Goal: Task Accomplishment & Management: Complete application form

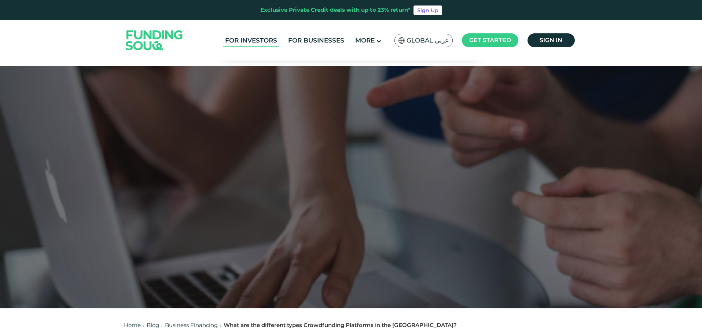
click at [258, 38] on link "For Investors" at bounding box center [251, 40] width 56 height 12
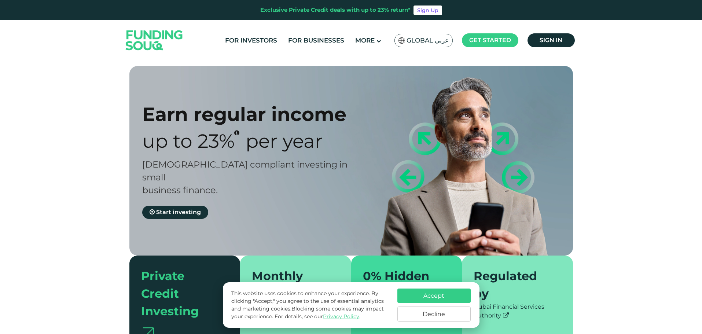
click at [404, 39] on img at bounding box center [401, 40] width 7 height 6
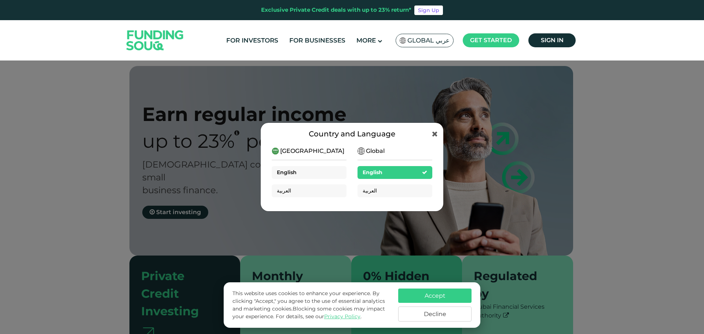
click at [296, 174] on span "English" at bounding box center [287, 172] width 20 height 7
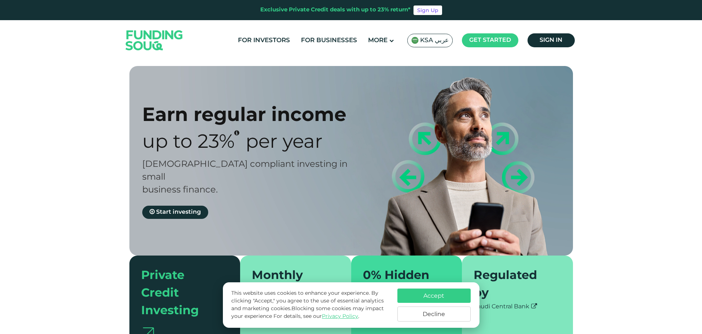
click at [419, 41] on img at bounding box center [414, 40] width 7 height 7
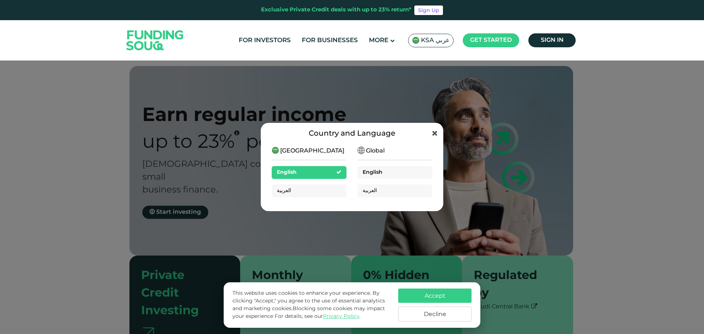
click at [375, 174] on div "English" at bounding box center [372, 173] width 20 height 8
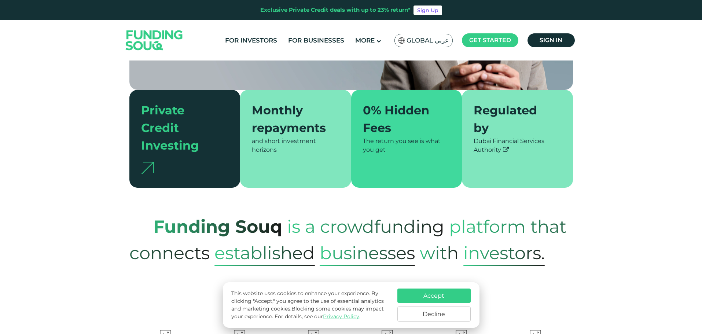
scroll to position [220, 0]
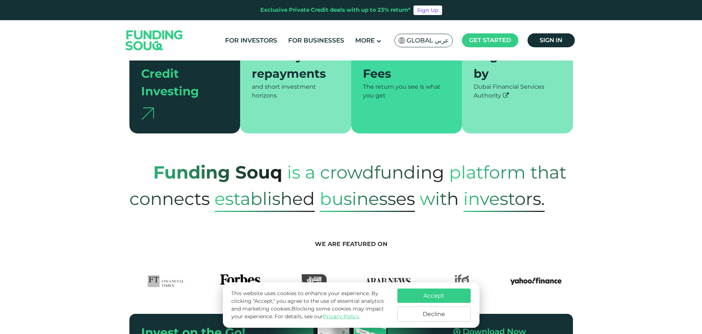
click at [407, 295] on button "Accept" at bounding box center [433, 295] width 73 height 14
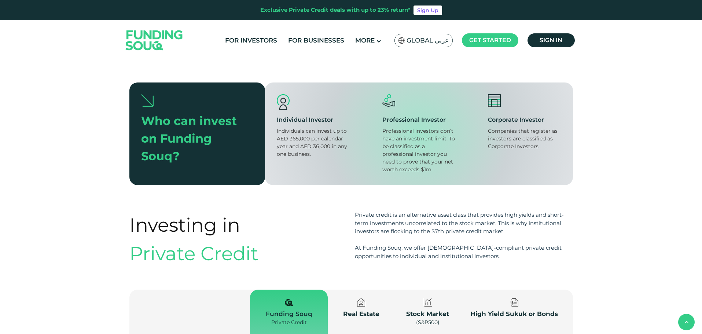
scroll to position [770, 0]
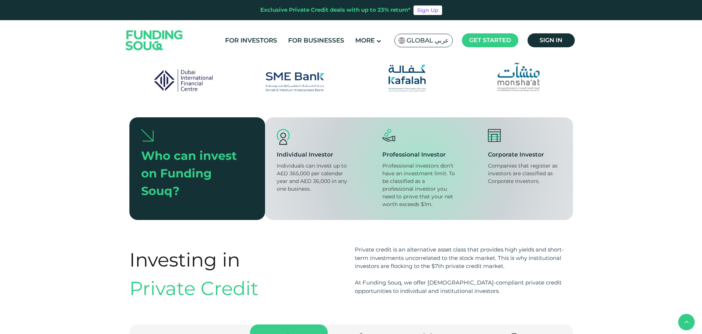
click at [172, 168] on div "Who can invest on Funding Souq?" at bounding box center [191, 173] width 101 height 53
click at [165, 150] on div "Who can invest on Funding Souq?" at bounding box center [191, 173] width 101 height 53
click at [149, 129] on img at bounding box center [147, 135] width 12 height 13
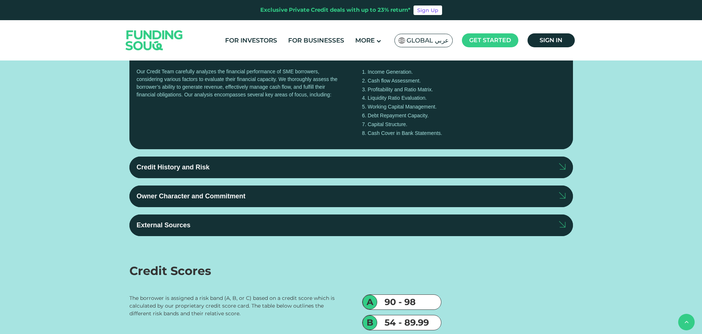
scroll to position [1393, 0]
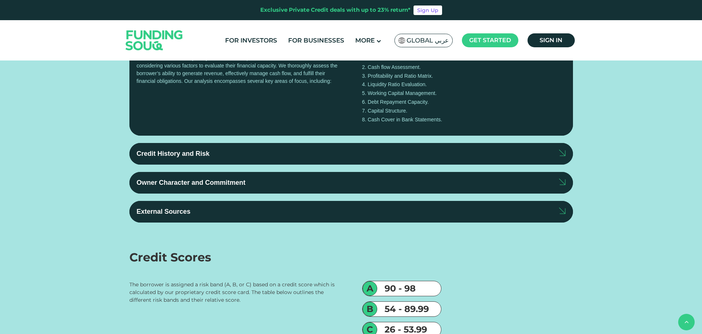
type tc-range-slider "20000"
drag, startPoint x: 163, startPoint y: 165, endPoint x: 148, endPoint y: 164, distance: 14.7
click at [148, 28] on div "amount slider" at bounding box center [148, 21] width 13 height 13
type tc-range-slider "10000"
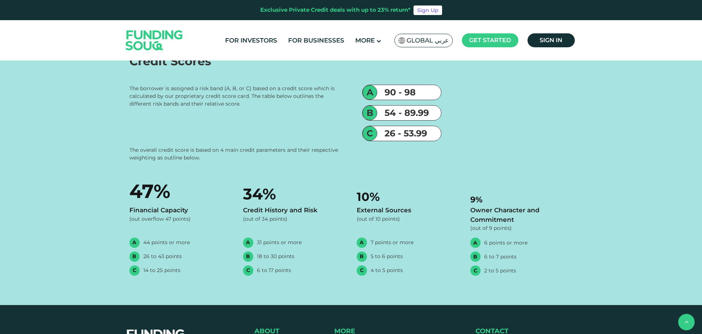
scroll to position [1613, 0]
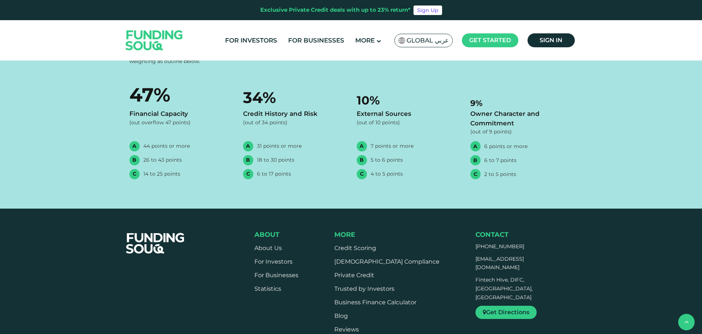
scroll to position [1686, 0]
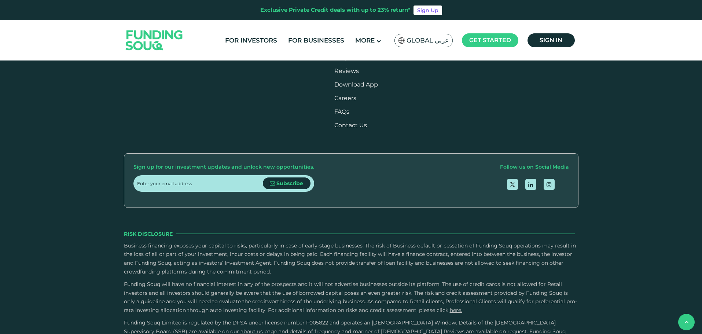
scroll to position [1906, 0]
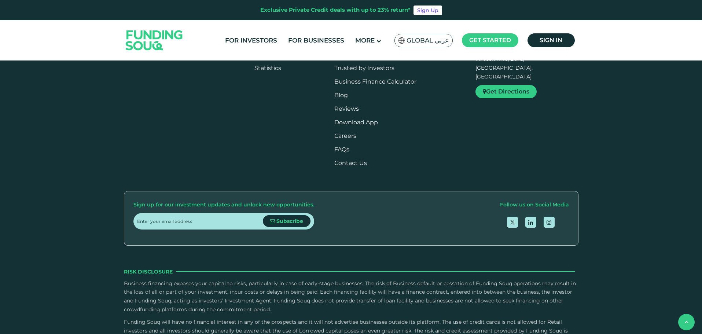
click at [0, 0] on input "Credit History and Risk" at bounding box center [0, 0] width 0 height 0
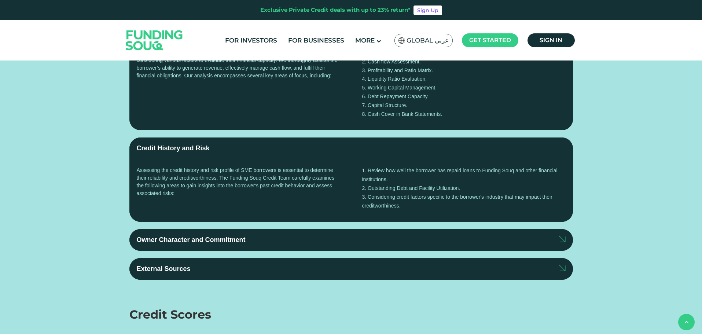
scroll to position [1393, 0]
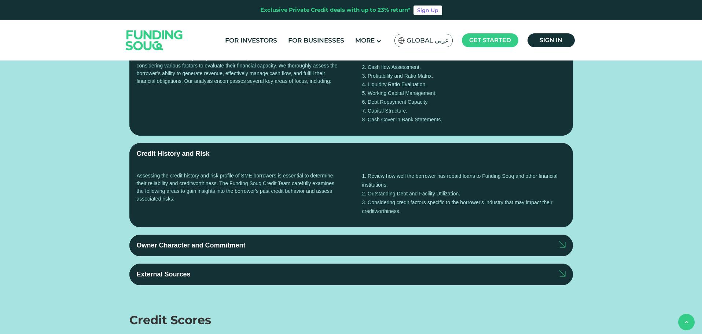
type tc-range-slider "10000"
drag, startPoint x: 155, startPoint y: 167, endPoint x: 148, endPoint y: 168, distance: 7.4
click at [148, 28] on div "amount slider" at bounding box center [147, 21] width 13 height 13
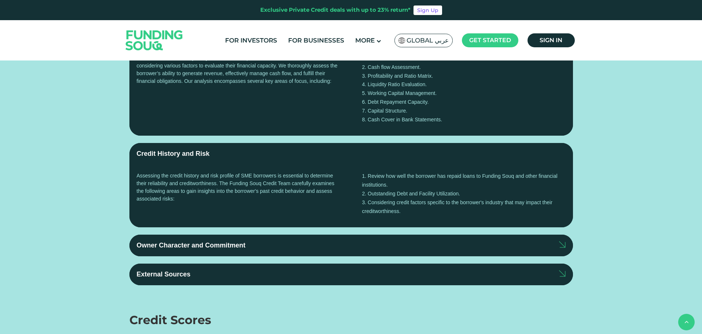
drag, startPoint x: 367, startPoint y: 165, endPoint x: 302, endPoint y: 167, distance: 64.9
click at [302, 23] on div "date slider" at bounding box center [340, 21] width 115 height 3
type tc-range-slider "2"
drag, startPoint x: 315, startPoint y: 166, endPoint x: 324, endPoint y: 172, distance: 10.8
click at [324, 28] on div "date slider" at bounding box center [318, 21] width 13 height 13
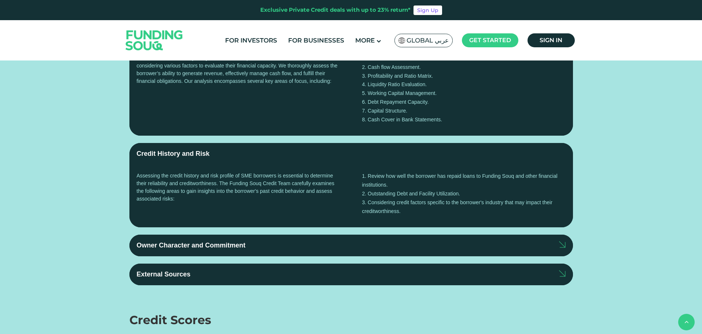
drag, startPoint x: 153, startPoint y: 169, endPoint x: 258, endPoint y: 172, distance: 104.9
click at [258, 28] on div "amount slider" at bounding box center [257, 21] width 13 height 13
type tc-range-slider "20000"
type tc-range-slider "10000"
drag, startPoint x: 259, startPoint y: 167, endPoint x: 147, endPoint y: 173, distance: 111.6
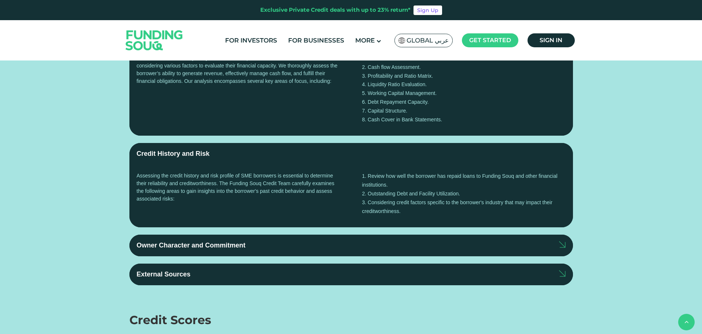
click at [147, 34] on div "Invested Funds AED 10,000" at bounding box center [204, 12] width 126 height 44
drag, startPoint x: 303, startPoint y: 170, endPoint x: 349, endPoint y: 169, distance: 45.1
click at [349, 34] on div "Investment Period 2 Years" at bounding box center [340, 12] width 126 height 44
type tc-range-slider "5"
drag, startPoint x: 318, startPoint y: 166, endPoint x: 403, endPoint y: 162, distance: 84.8
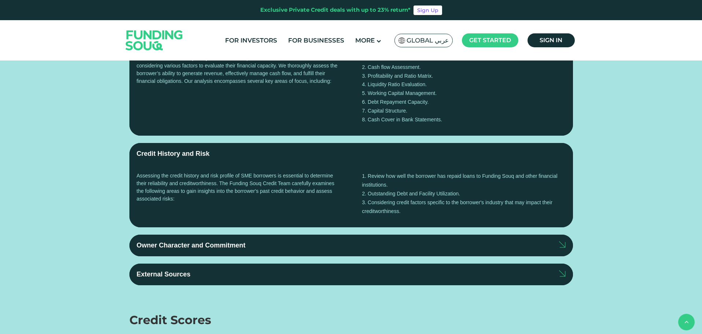
click at [403, 28] on div "date slider" at bounding box center [404, 21] width 13 height 13
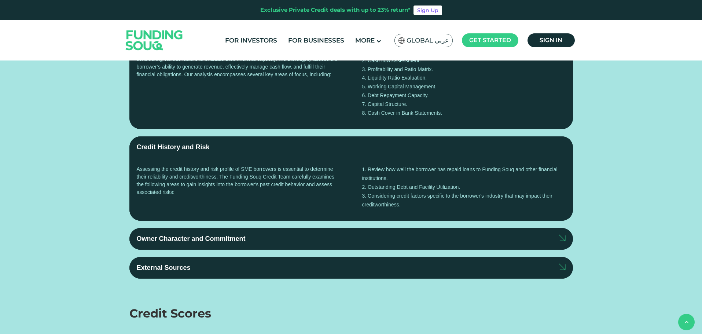
scroll to position [1389, 0]
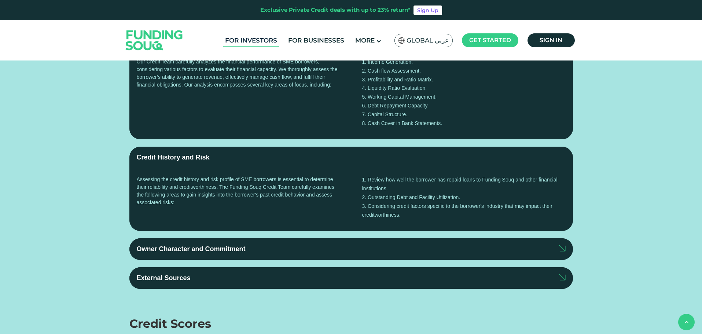
click at [266, 36] on link "For Investors" at bounding box center [251, 40] width 56 height 12
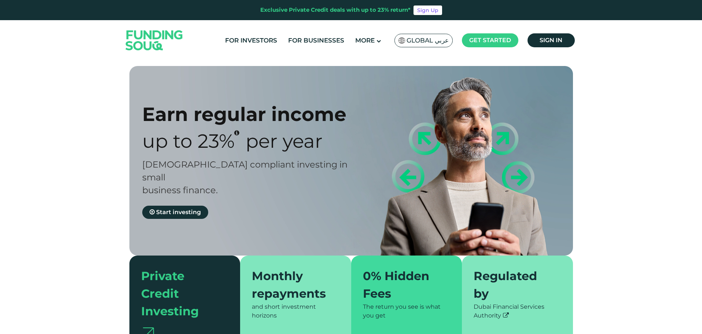
scroll to position [37, 0]
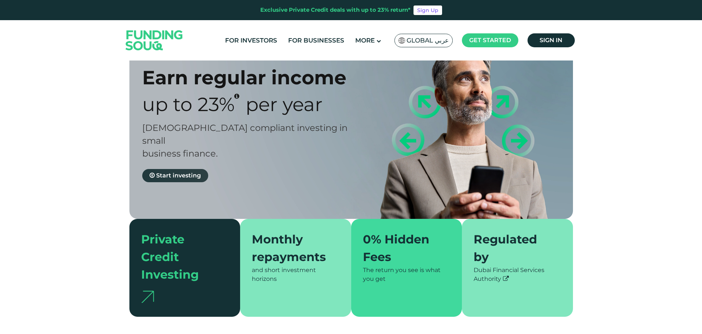
click at [165, 172] on span "Start investing" at bounding box center [178, 175] width 45 height 7
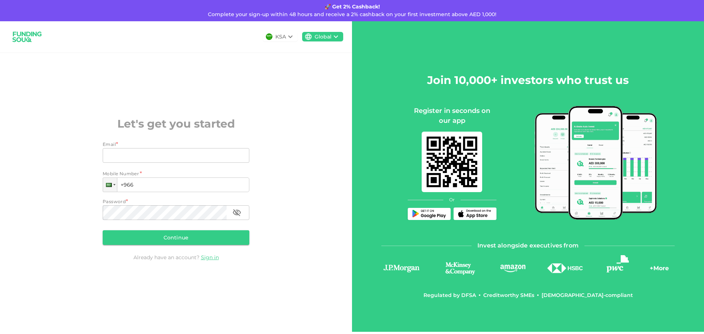
click at [288, 38] on icon at bounding box center [290, 36] width 9 height 9
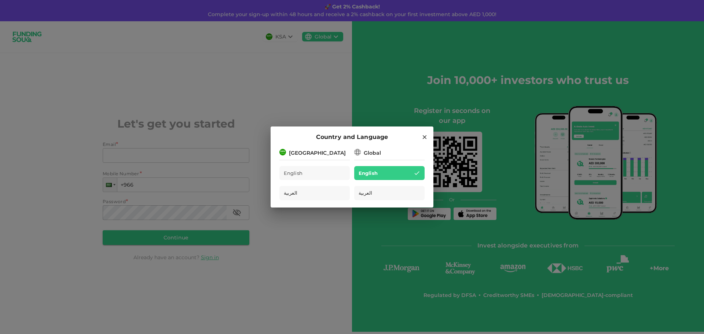
click at [366, 155] on div "Global" at bounding box center [372, 153] width 17 height 8
click at [422, 137] on icon at bounding box center [424, 137] width 7 height 7
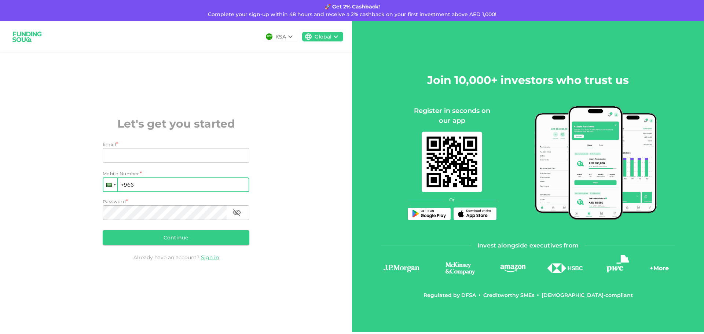
click at [114, 188] on div at bounding box center [110, 184] width 14 height 13
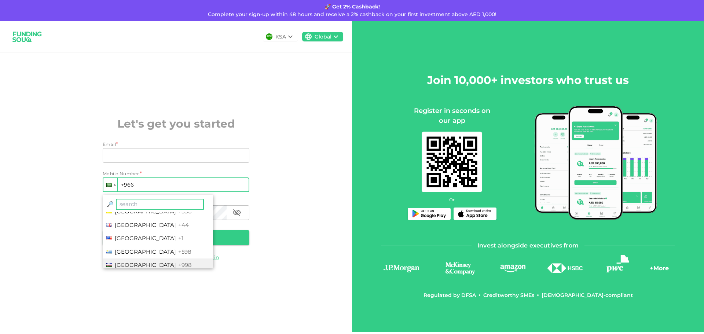
scroll to position [2677, 0]
click at [128, 233] on li "United Kingdom +44" at bounding box center [158, 238] width 110 height 14
type input "+44"
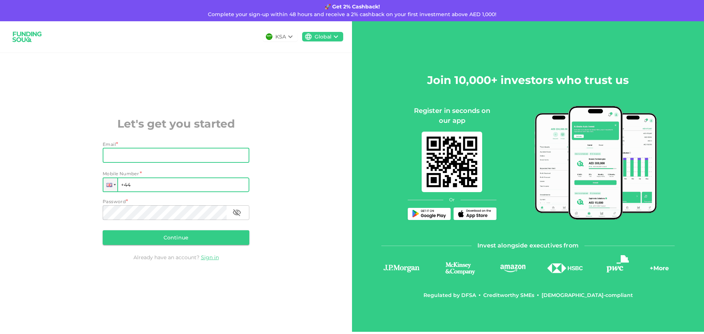
click at [140, 156] on input "Email" at bounding box center [172, 155] width 139 height 15
type input "doctahmed2005@yahoo.com"
click at [155, 182] on input "+44" at bounding box center [176, 184] width 147 height 15
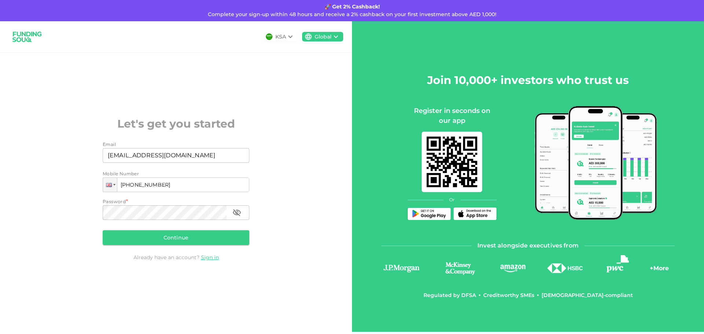
type input "+44 7554 173674"
click at [237, 214] on icon "button" at bounding box center [237, 212] width 8 height 7
click at [214, 235] on button "Continue" at bounding box center [176, 237] width 147 height 15
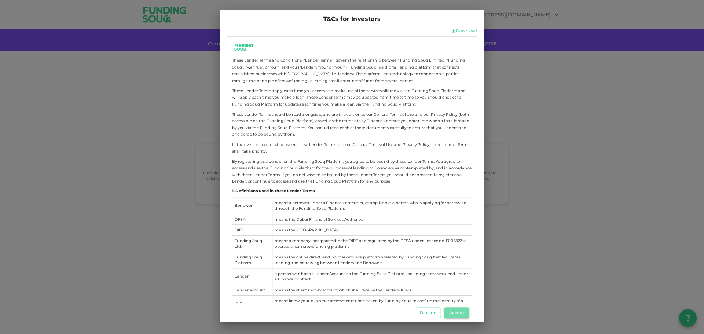
click at [454, 311] on button "Accept" at bounding box center [456, 312] width 25 height 11
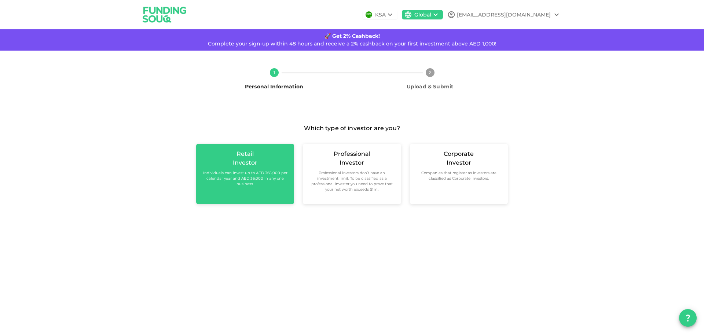
click at [258, 177] on small "Individuals can invest up to AED 365,000 per calendar year and AED 36,000 in an…" at bounding box center [245, 178] width 86 height 16
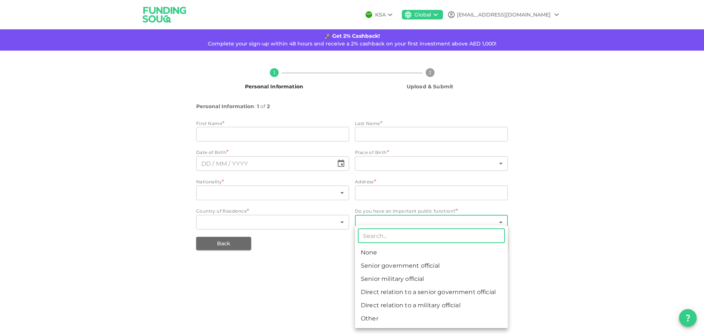
click at [501, 223] on body "KSA Global doctahmed2005@yahoo.com 🚀 Get 2% Cashback! Complete your sign-up wit…" at bounding box center [352, 167] width 704 height 334
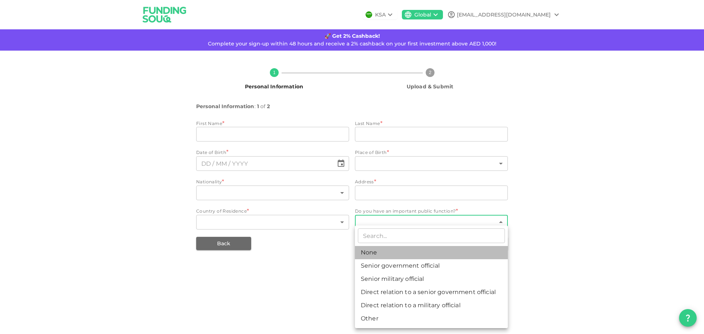
click at [436, 256] on li "None" at bounding box center [431, 252] width 153 height 13
type input "1"
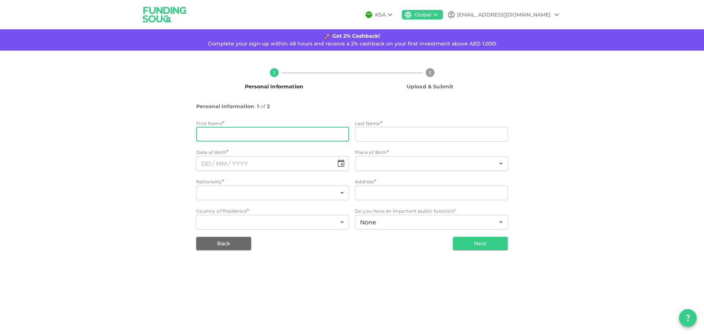
click at [234, 132] on input "firstName" at bounding box center [272, 134] width 153 height 15
type input "Tauseef"
type input "Ahmed"
type input "United Kingdom"
type input "5 Mem Way"
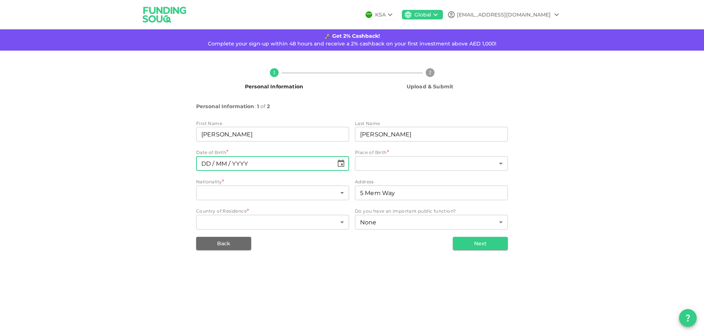
click at [258, 162] on input "⁦⁨DD⁩ / ⁨MM⁩ / ⁨YYYY⁩⁩" at bounding box center [264, 163] width 137 height 15
type input "⁦⁨22⁩ / ⁨11⁩ / ⁨1976⁩⁩"
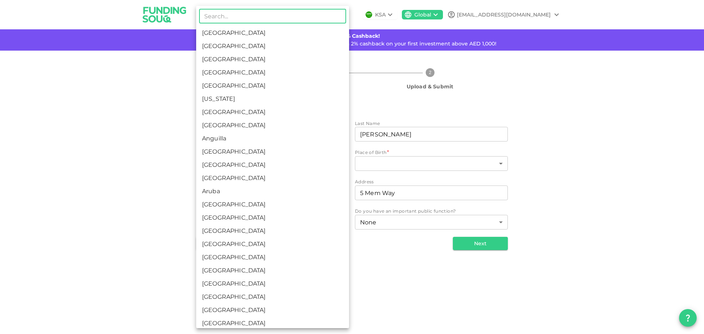
click at [292, 195] on body "KSA Global doctahmed2005@yahoo.com 🚀 Get 2% Cashback! Complete your sign-up wit…" at bounding box center [352, 167] width 704 height 334
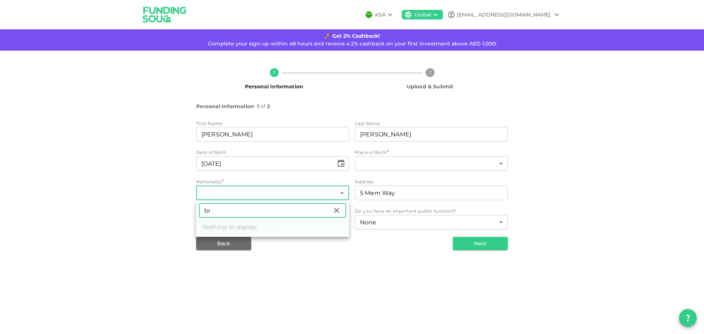
type input "b"
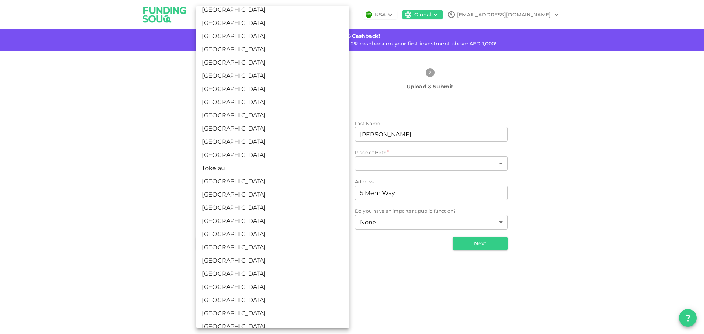
scroll to position [2565, 0]
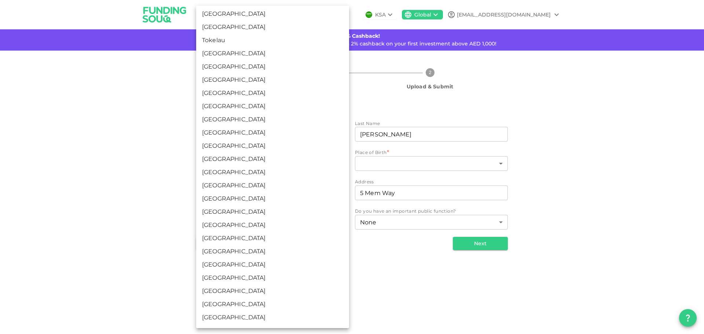
click at [222, 181] on li "United Kingdom" at bounding box center [272, 185] width 153 height 13
type input "207"
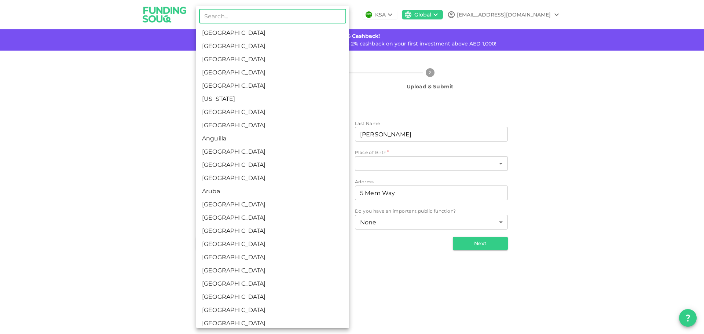
click at [284, 225] on body "KSA Global doctahmed2005@yahoo.com 🚀 Get 2% Cashback! Complete your sign-up wit…" at bounding box center [352, 167] width 704 height 334
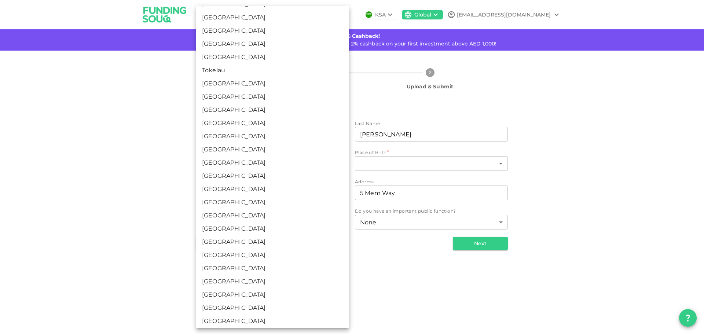
scroll to position [2657, 0]
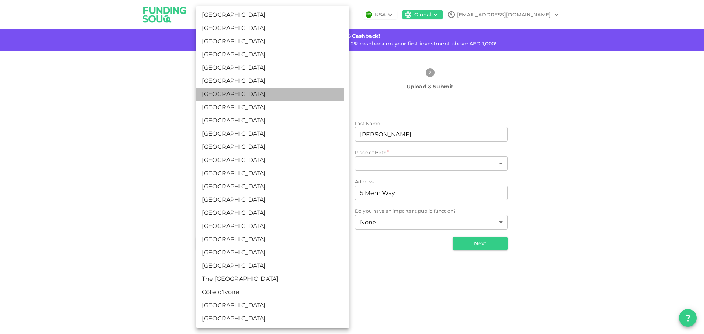
click at [242, 96] on li "United Kingdom" at bounding box center [272, 94] width 153 height 13
type input "207"
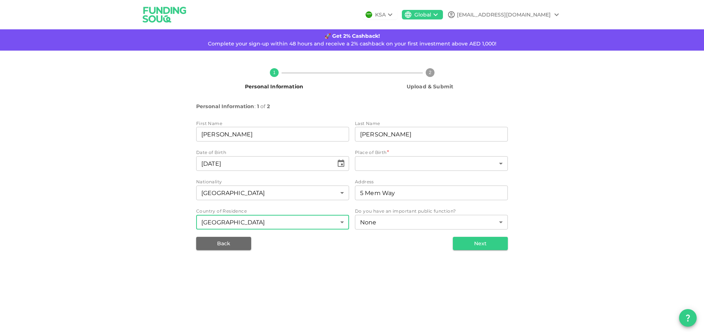
click at [171, 190] on div "1 Personal Information 2 Upload & Submit Personal Information : 1 of 2 First Na…" at bounding box center [352, 156] width 418 height 188
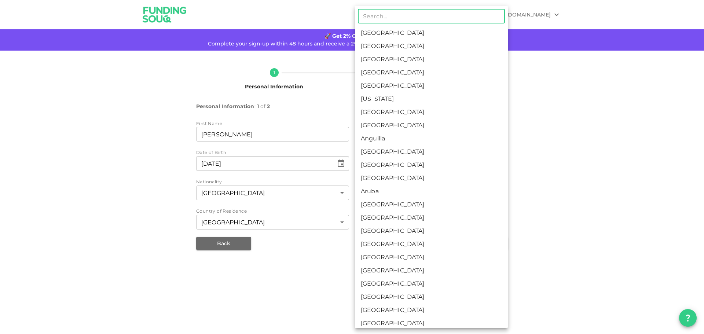
click at [406, 164] on body "KSA Global doctahmed2005@yahoo.com 🚀 Get 2% Cashback! Complete your sign-up wit…" at bounding box center [352, 167] width 704 height 334
type input "p"
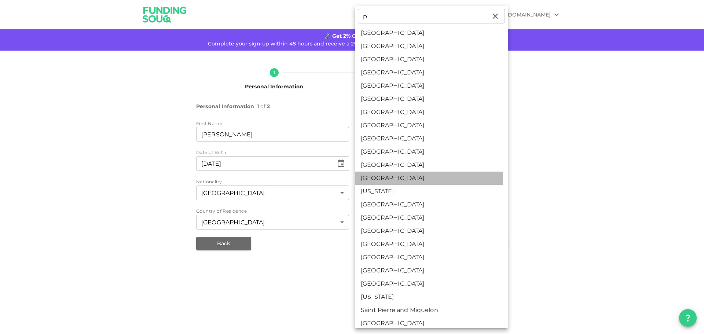
click at [380, 182] on li "Pakistan" at bounding box center [431, 178] width 153 height 13
type input "149"
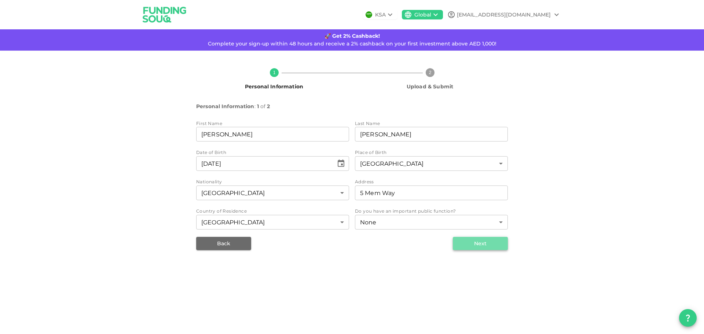
click at [482, 246] on button "Next" at bounding box center [480, 243] width 55 height 13
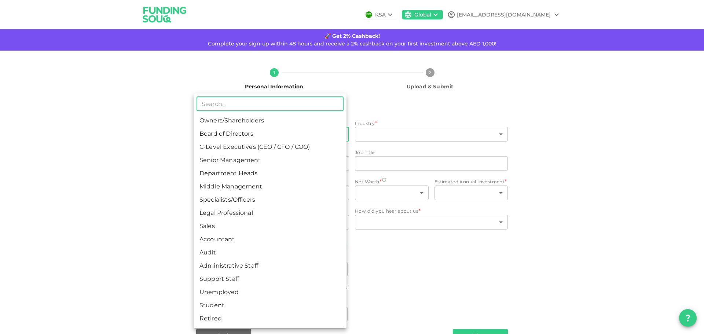
click at [210, 132] on body "KSA Global doctahmed2005@yahoo.com 🚀 Get 2% Cashback! Complete your sign-up wit…" at bounding box center [352, 167] width 704 height 334
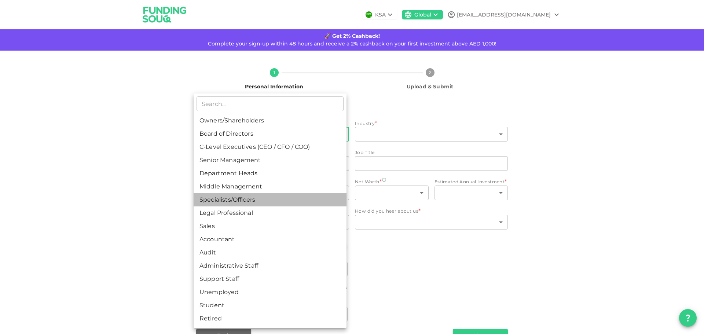
click at [214, 199] on li "Specialists/Officers" at bounding box center [270, 199] width 153 height 13
type input "7"
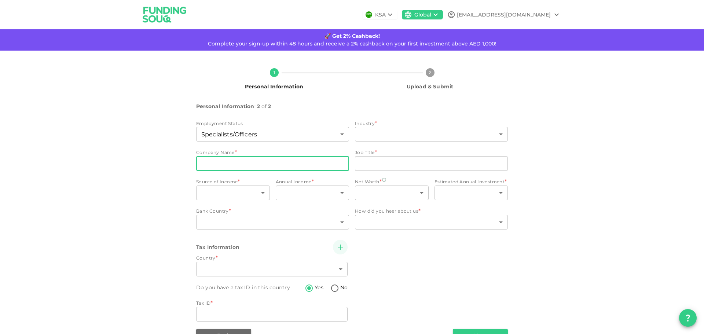
click at [243, 165] on input "companyName" at bounding box center [272, 163] width 153 height 15
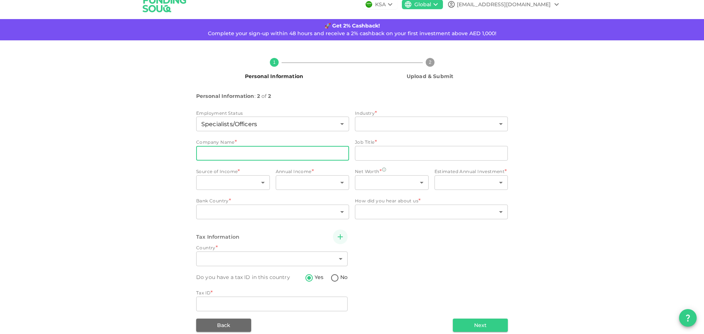
scroll to position [20, 0]
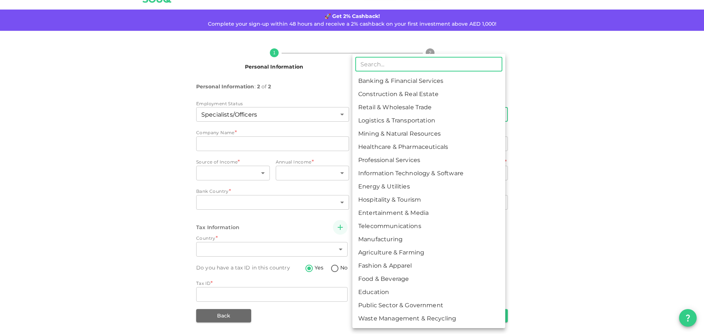
click at [370, 115] on body "KSA Global doctahmed2005@yahoo.com 🚀 Get 2% Cashback! Complete your sign-up wit…" at bounding box center [352, 167] width 704 height 334
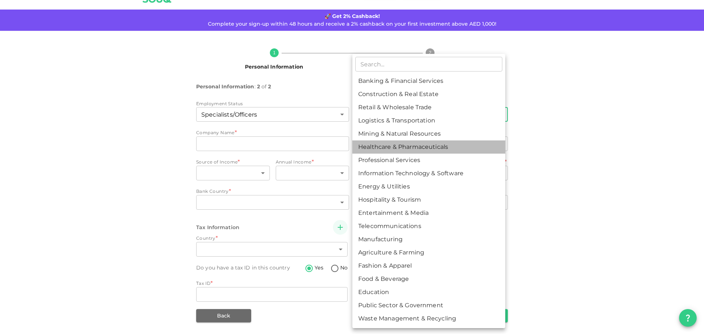
click at [413, 145] on li "Healthcare & Pharmaceuticals" at bounding box center [428, 146] width 153 height 13
type input "6"
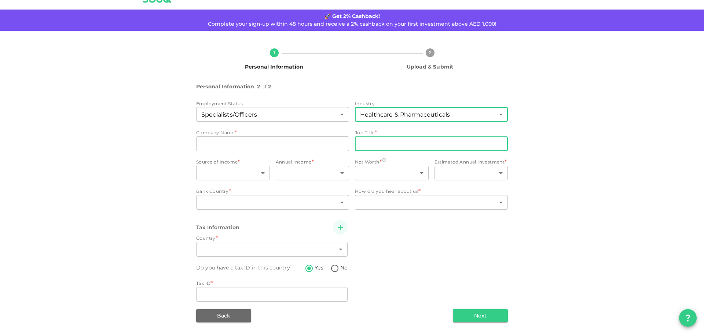
click at [409, 147] on input "jobTitle" at bounding box center [431, 143] width 153 height 15
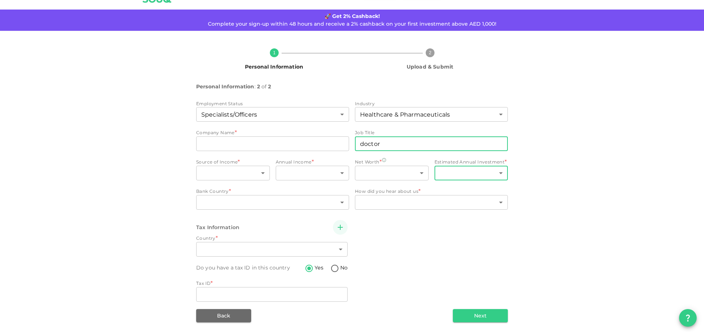
type input "doctor"
click at [495, 173] on body "KSA Global doctahmed2005@yahoo.com 🚀 Get 2% Cashback! Complete your sign-up wit…" at bounding box center [352, 167] width 704 height 334
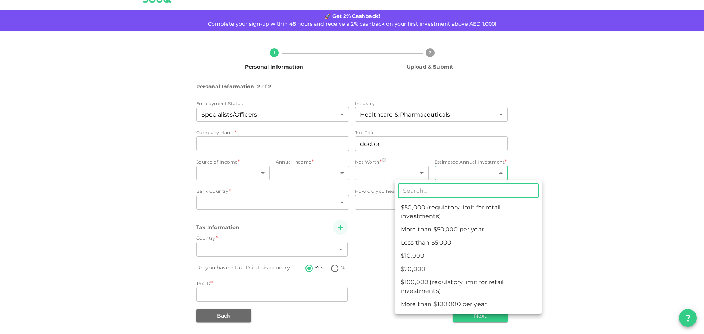
click at [431, 265] on li "$20,000" at bounding box center [468, 268] width 147 height 13
type input "3"
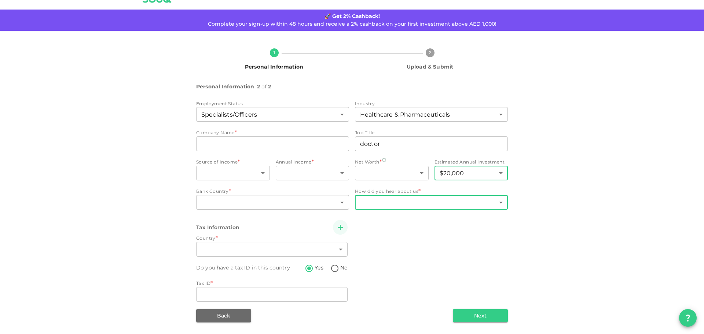
click at [431, 203] on body "KSA Global doctahmed2005@yahoo.com 🚀 Get 2% Cashback! Complete your sign-up wit…" at bounding box center [352, 167] width 704 height 334
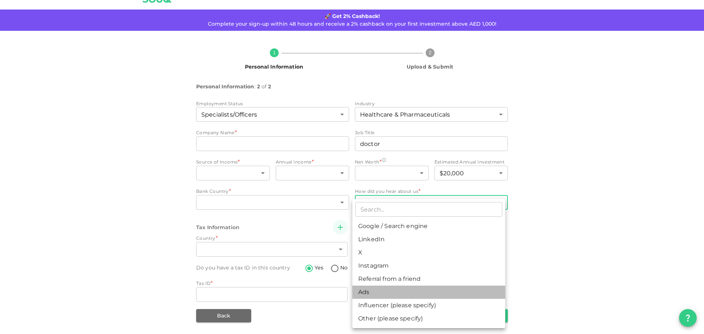
click at [384, 293] on li "Ads" at bounding box center [428, 291] width 153 height 13
type input "11"
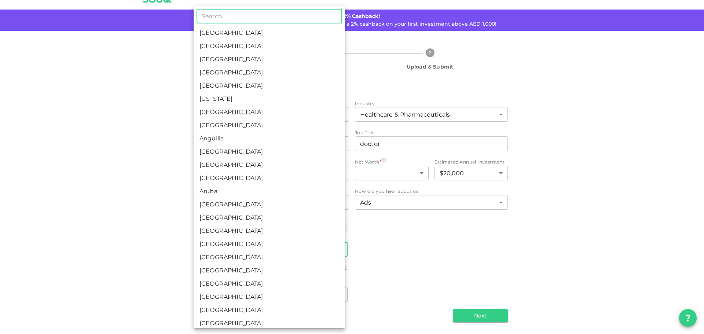
click at [306, 247] on body "KSA Global doctahmed2005@yahoo.com 🚀 Get 2% Cashback! Complete your sign-up wit…" at bounding box center [352, 167] width 704 height 334
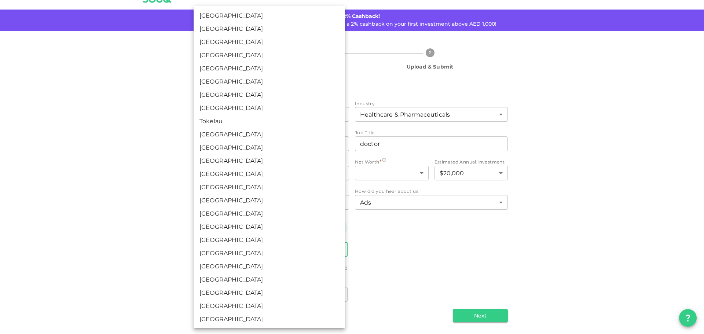
scroll to position [2492, 0]
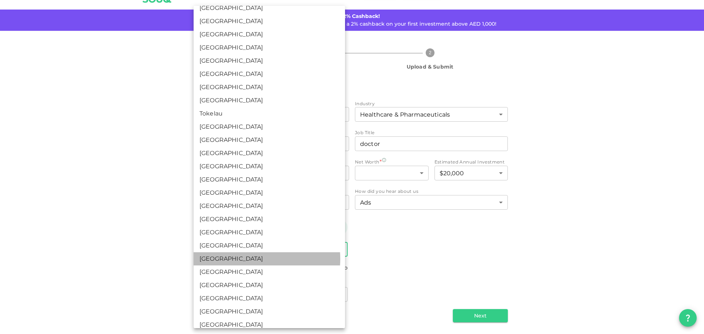
click at [247, 259] on li "United Kingdom" at bounding box center [269, 258] width 151 height 13
type input "207"
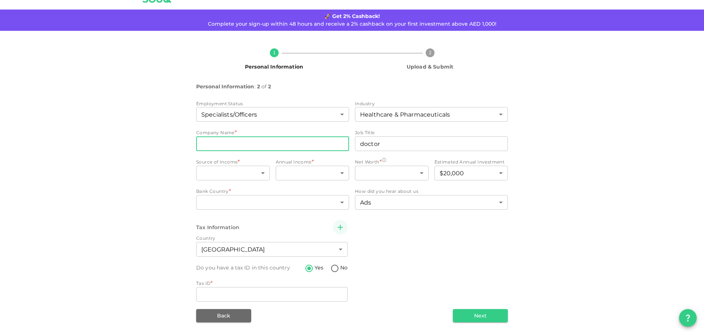
click at [256, 144] on input "companyName" at bounding box center [272, 143] width 153 height 15
click at [254, 176] on body "KSA Global doctahmed2005@yahoo.com 🚀 Get 2% Cashback! Complete your sign-up wit…" at bounding box center [352, 167] width 704 height 334
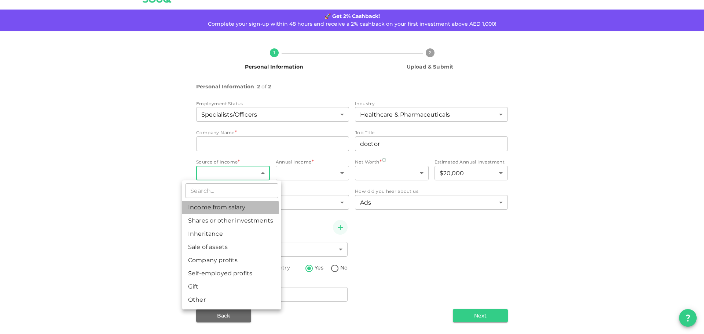
click at [223, 209] on li "Income from salary" at bounding box center [231, 207] width 99 height 13
type input "1"
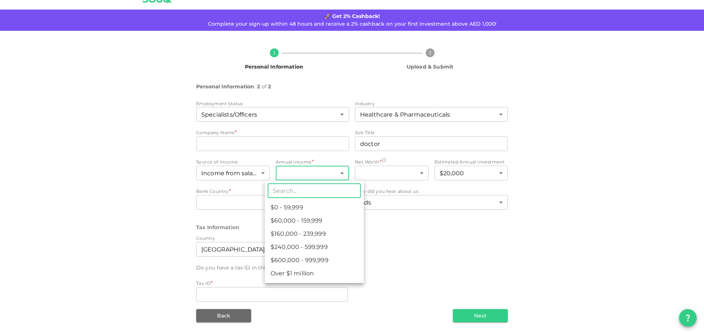
click at [334, 175] on body "KSA Global doctahmed2005@yahoo.com 🚀 Get 2% Cashback! Complete your sign-up wit…" at bounding box center [352, 167] width 704 height 334
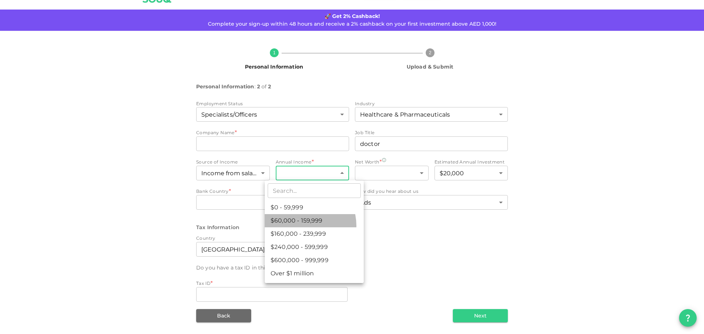
click at [301, 226] on li "$60,000 - 159,999" at bounding box center [314, 220] width 99 height 13
type input "2"
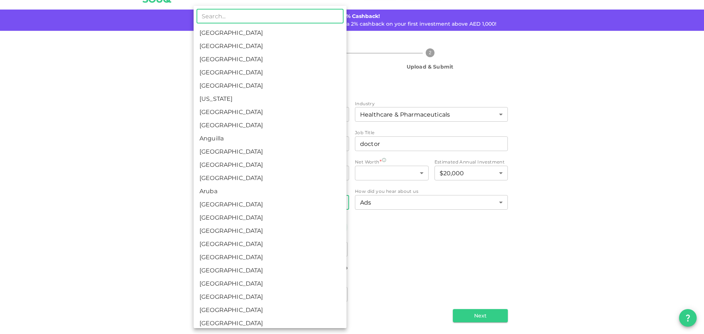
click at [308, 204] on body "KSA Global doctahmed2005@yahoo.com 🚀 Get 2% Cashback! Complete your sign-up wit…" at bounding box center [352, 167] width 704 height 334
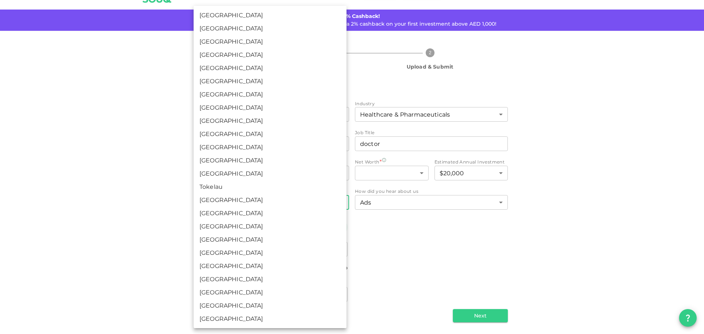
scroll to position [2565, 0]
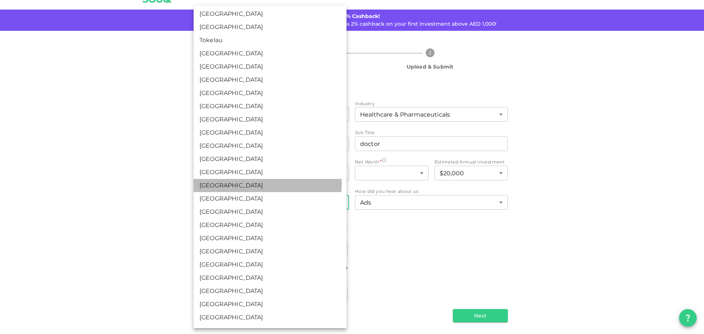
click at [236, 183] on li "United Kingdom" at bounding box center [270, 185] width 153 height 13
type input "207"
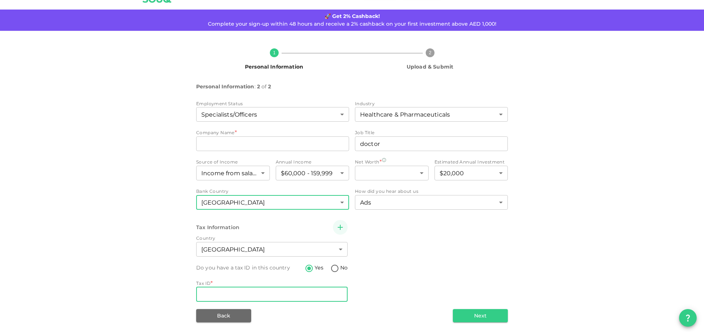
click at [203, 288] on input "Tax ID" at bounding box center [271, 294] width 151 height 15
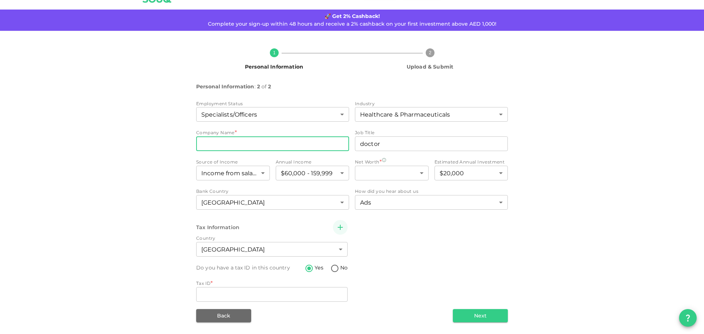
click at [290, 149] on input "companyName" at bounding box center [272, 143] width 153 height 15
type input "national health service"
click at [232, 286] on div "Tax ID *" at bounding box center [271, 283] width 151 height 7
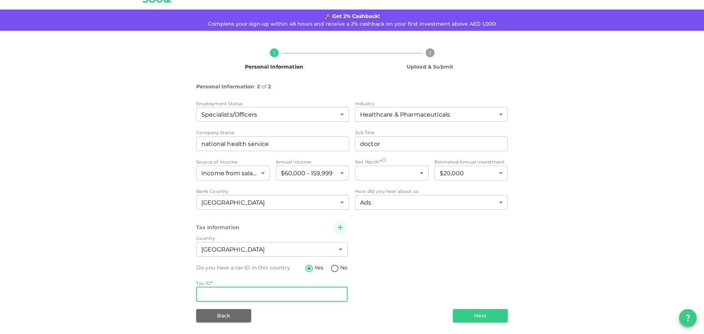
click at [232, 291] on input "Tax ID" at bounding box center [271, 294] width 151 height 15
type input "SL300249B"
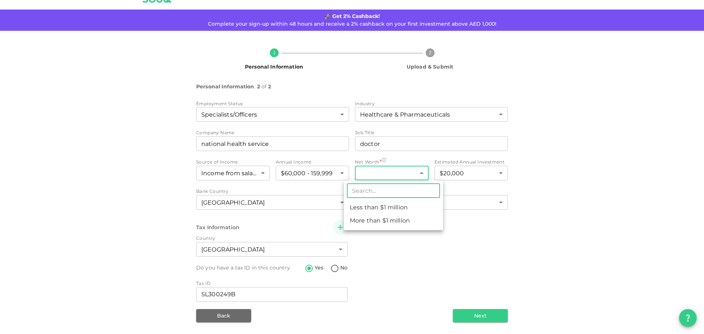
click at [415, 170] on body "KSA Global doctahmed2005@yahoo.com 🚀 Get 2% Cashback! Complete your sign-up wit…" at bounding box center [352, 167] width 704 height 334
click at [402, 210] on li "Less than $1 million" at bounding box center [393, 207] width 99 height 13
type input "1"
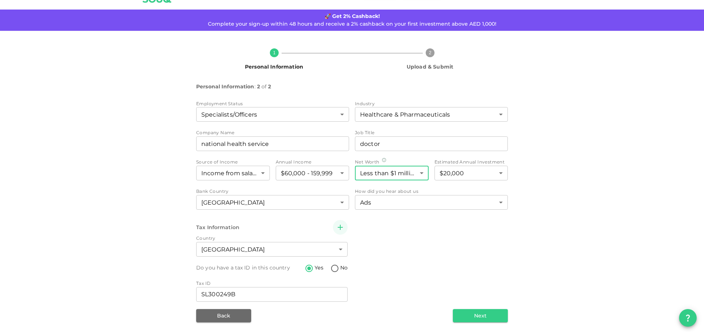
click at [474, 314] on button "Next" at bounding box center [480, 315] width 55 height 13
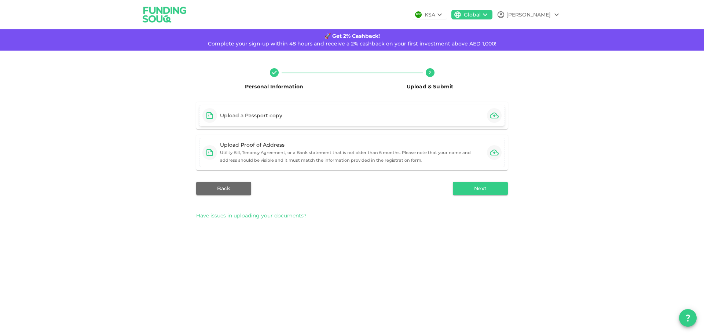
click at [491, 117] on icon "button" at bounding box center [494, 116] width 9 height 6
click at [493, 150] on icon "button" at bounding box center [494, 152] width 9 height 9
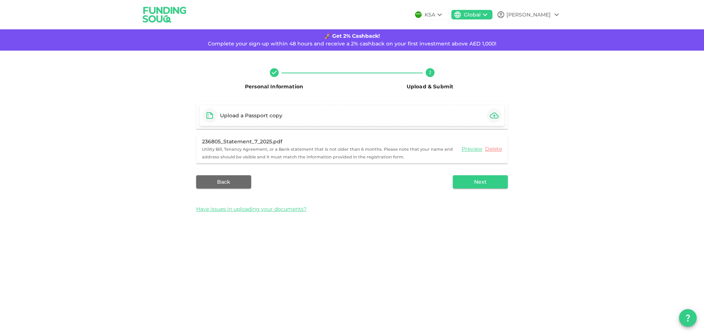
click at [493, 116] on icon "button" at bounding box center [494, 115] width 9 height 9
click at [495, 114] on icon "button" at bounding box center [494, 115] width 9 height 9
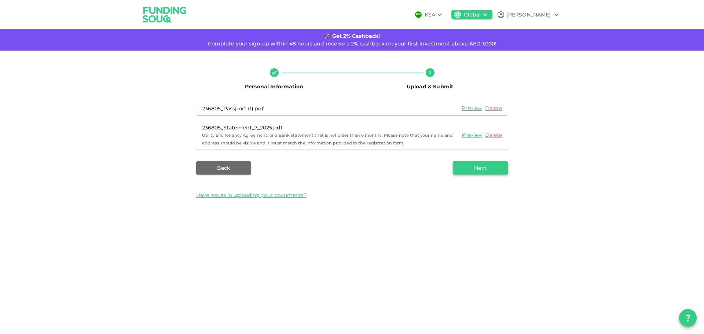
click at [481, 169] on button "Next" at bounding box center [480, 167] width 55 height 13
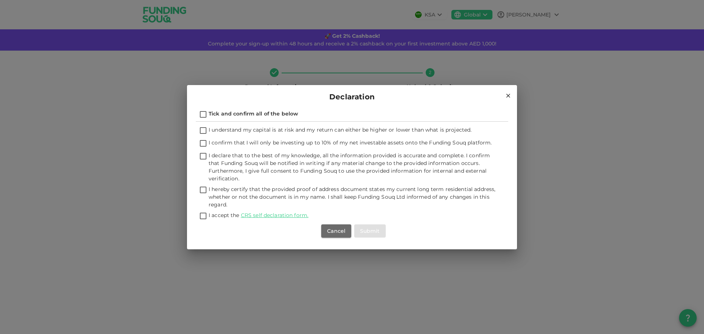
click at [203, 114] on input "Tick and confirm all of the below" at bounding box center [203, 115] width 11 height 10
checkbox input "true"
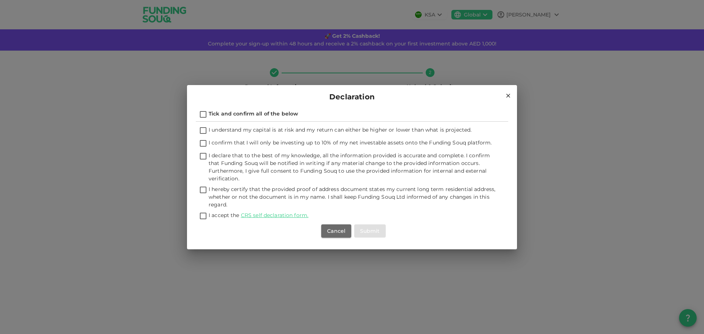
checkbox input "true"
click at [375, 232] on button "Submit" at bounding box center [370, 230] width 32 height 13
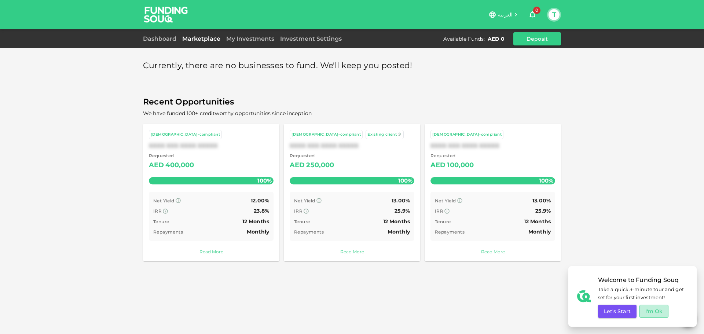
click at [652, 313] on button "I'm Ok" at bounding box center [653, 311] width 29 height 13
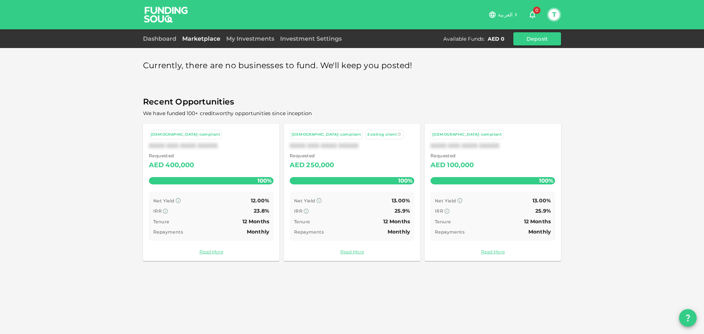
click at [192, 155] on span "Requested" at bounding box center [171, 155] width 45 height 7
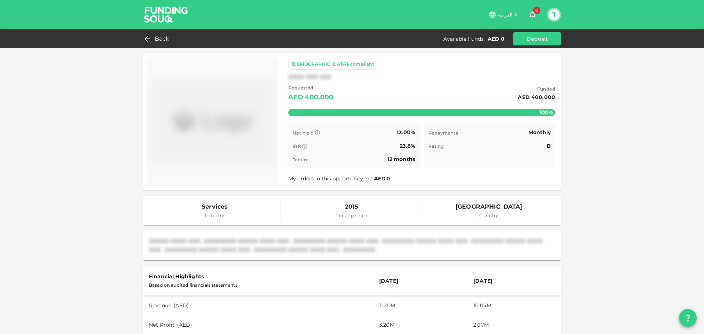
click at [235, 150] on img at bounding box center [212, 121] width 125 height 122
click at [219, 116] on img at bounding box center [212, 121] width 125 height 122
click at [307, 180] on span "My orders in this opportunity are AED 0" at bounding box center [339, 178] width 103 height 7
click at [150, 38] on icon at bounding box center [145, 38] width 9 height 9
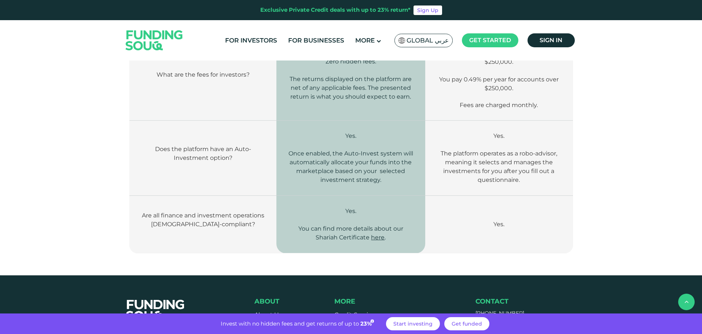
scroll to position [880, 0]
